Goal: Find specific page/section: Find specific page/section

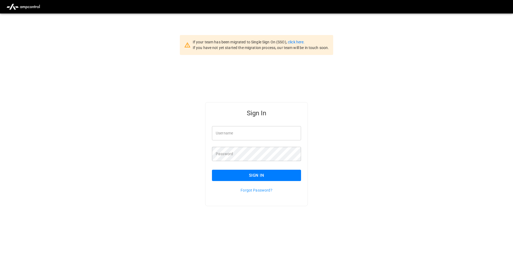
type input "**********"
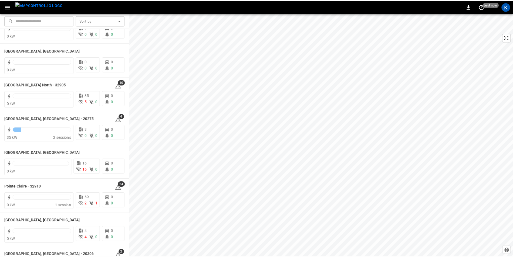
scroll to position [405, 0]
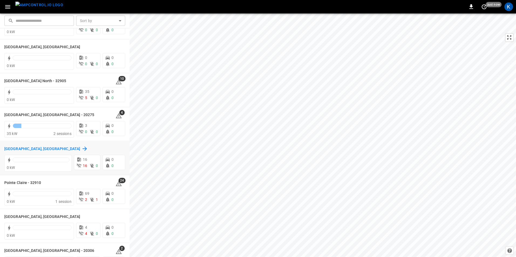
click at [19, 148] on h6 "[GEOGRAPHIC_DATA], [GEOGRAPHIC_DATA]" at bounding box center [42, 149] width 76 height 6
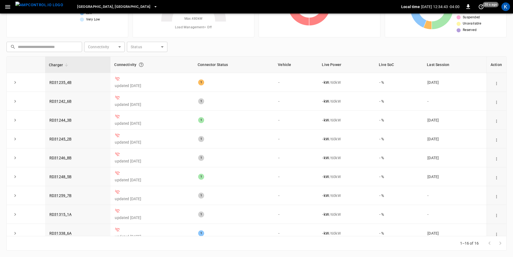
click at [153, 7] on icon "button" at bounding box center [155, 6] width 5 height 5
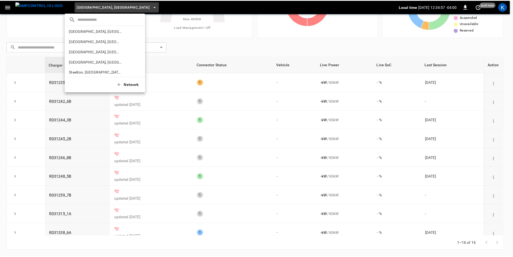
scroll to position [159, 0]
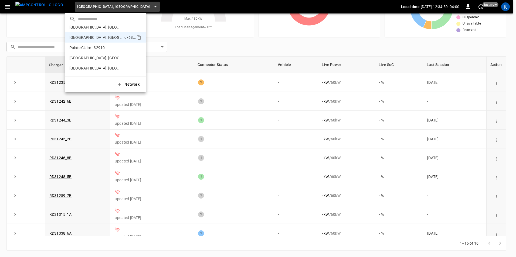
click at [102, 7] on div at bounding box center [258, 128] width 516 height 257
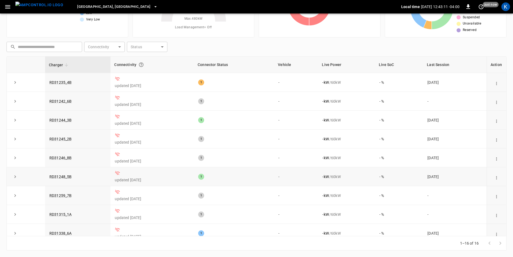
scroll to position [0, 0]
